Goal: Transaction & Acquisition: Book appointment/travel/reservation

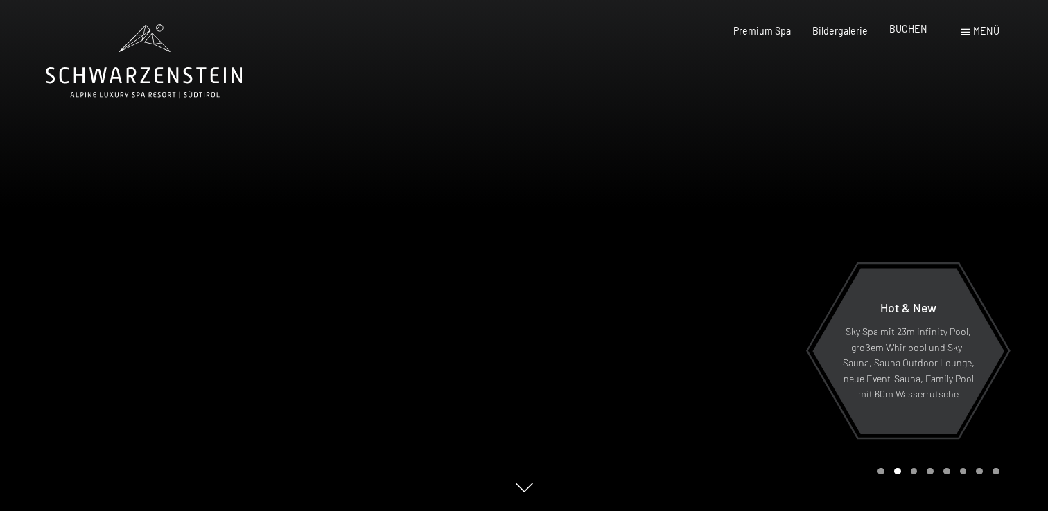
click at [904, 35] on div "BUCHEN" at bounding box center [908, 29] width 38 height 14
click at [905, 32] on span "BUCHEN" at bounding box center [908, 29] width 38 height 12
click at [988, 26] on span "Menü" at bounding box center [986, 31] width 26 height 12
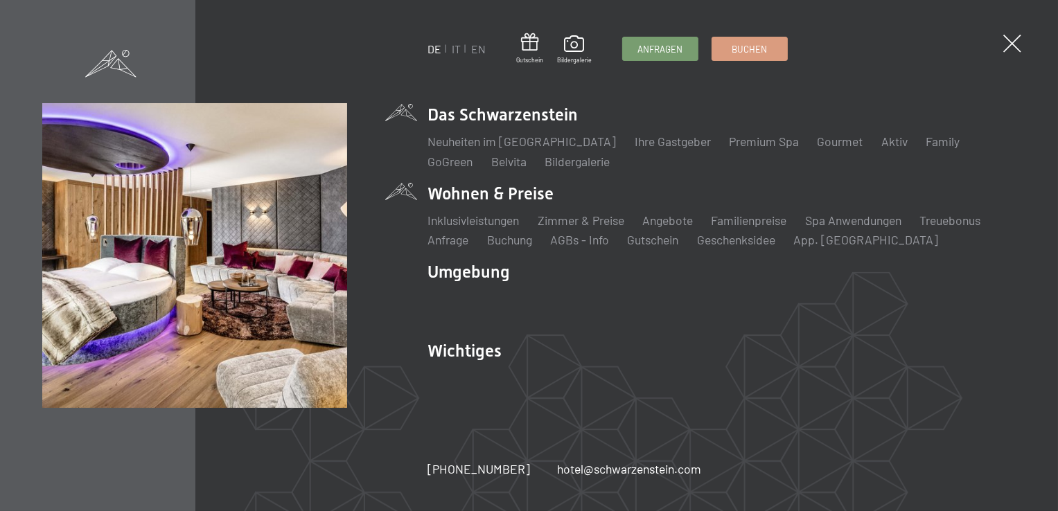
click at [503, 196] on li "Wohnen & Preise Inklusivleistungen Zimmer & Preise Liste Angebote Liste Familie…" at bounding box center [722, 215] width 588 height 67
click at [574, 222] on link "Zimmer & Preise" at bounding box center [581, 220] width 87 height 15
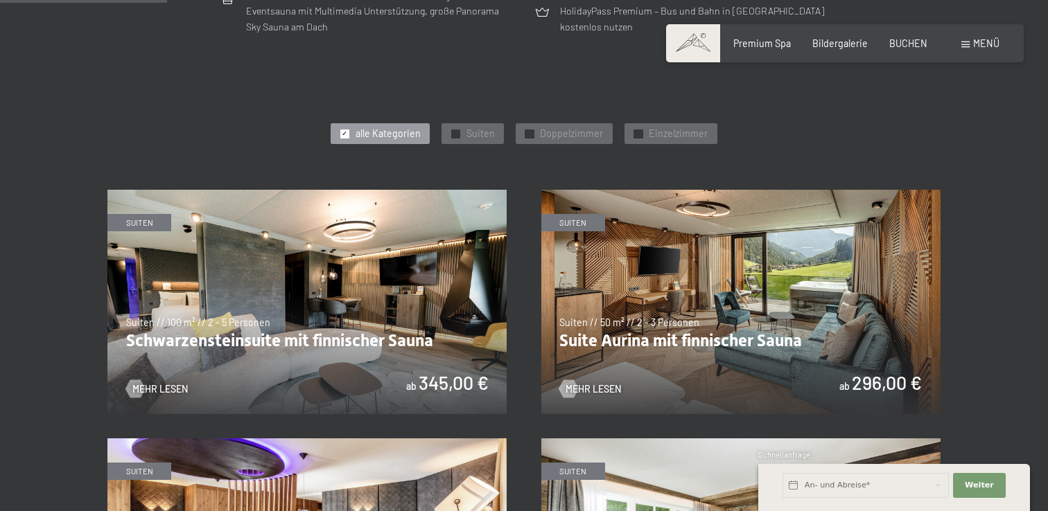
scroll to position [624, 0]
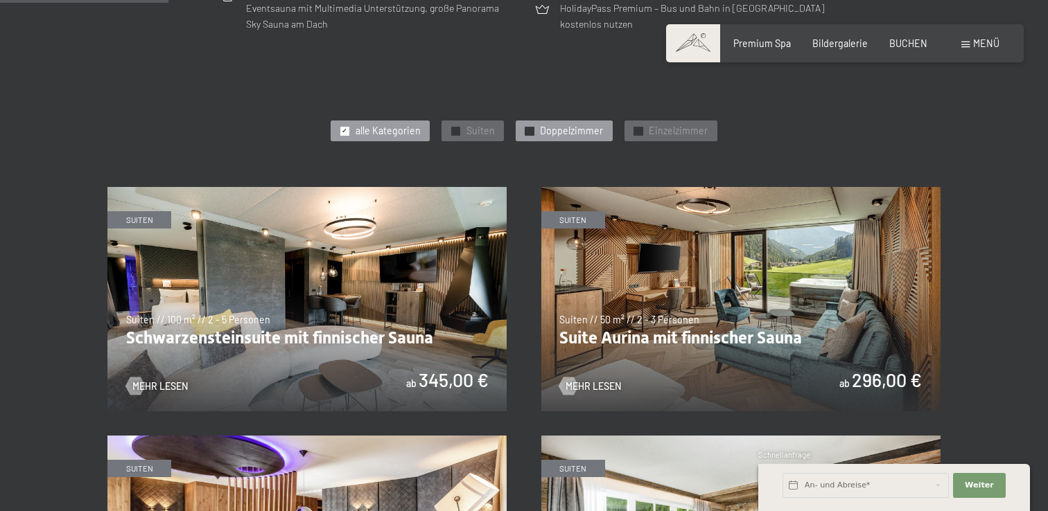
click at [552, 132] on span "Doppelzimmer" at bounding box center [571, 131] width 63 height 14
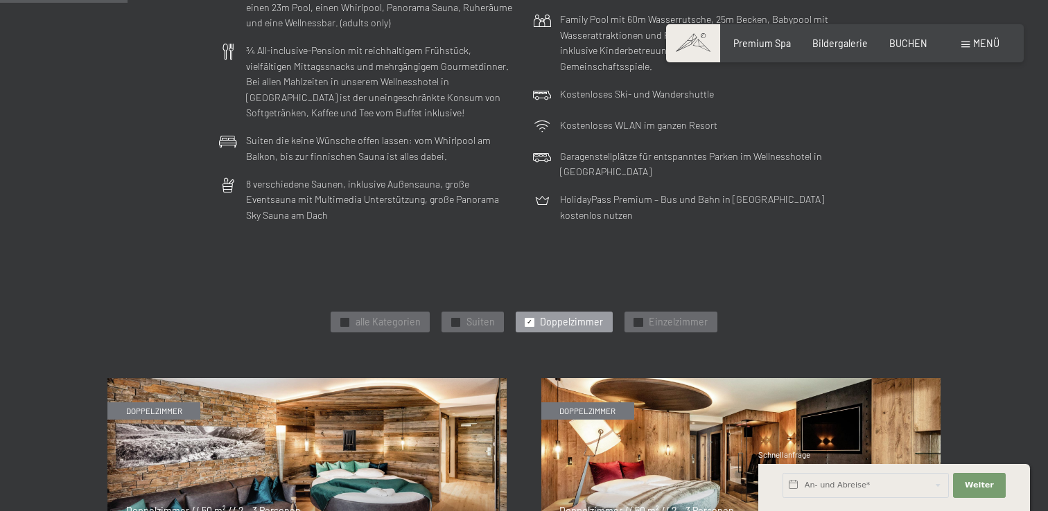
scroll to position [277, 0]
